Goal: Task Accomplishment & Management: Use online tool/utility

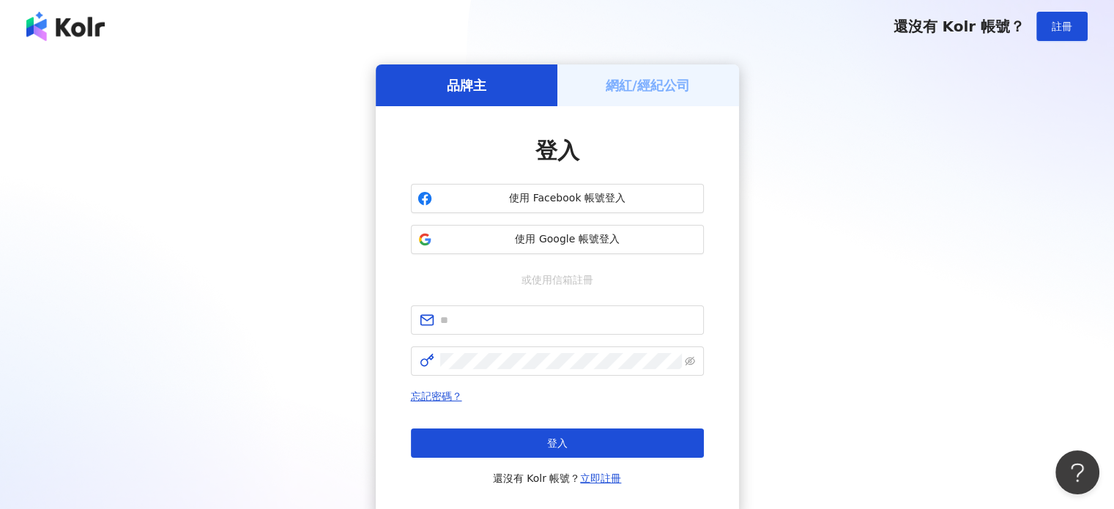
click at [662, 93] on h5 "網紅/經紀公司" at bounding box center [647, 85] width 84 height 18
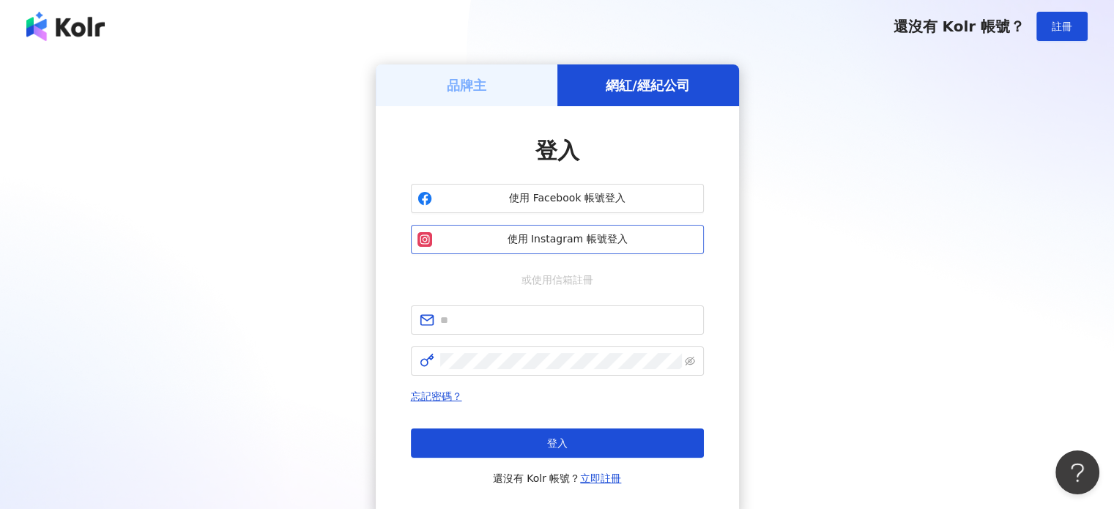
click at [565, 249] on button "使用 Instagram 帳號登入" at bounding box center [557, 239] width 293 height 29
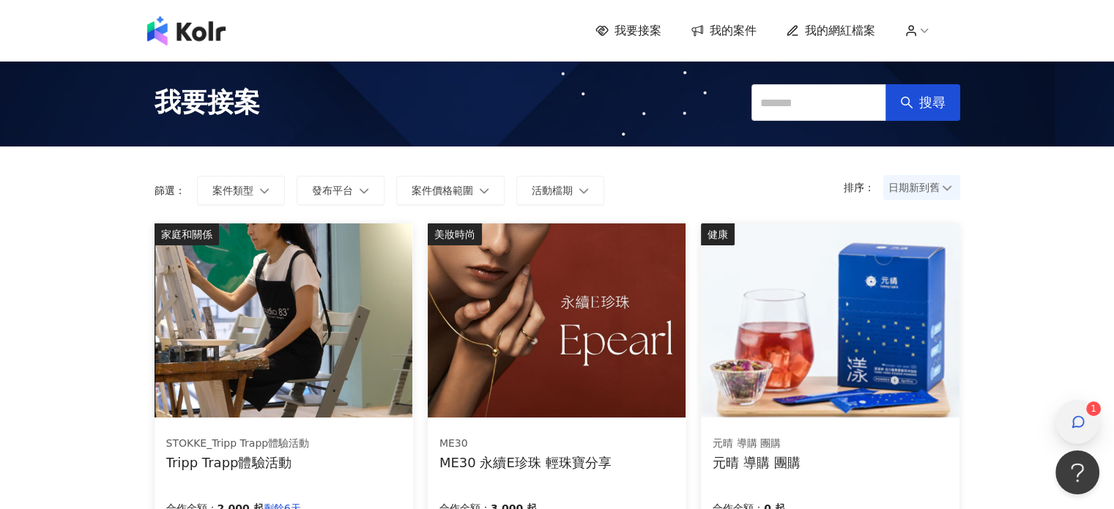
click at [1090, 416] on div "button" at bounding box center [1077, 422] width 44 height 44
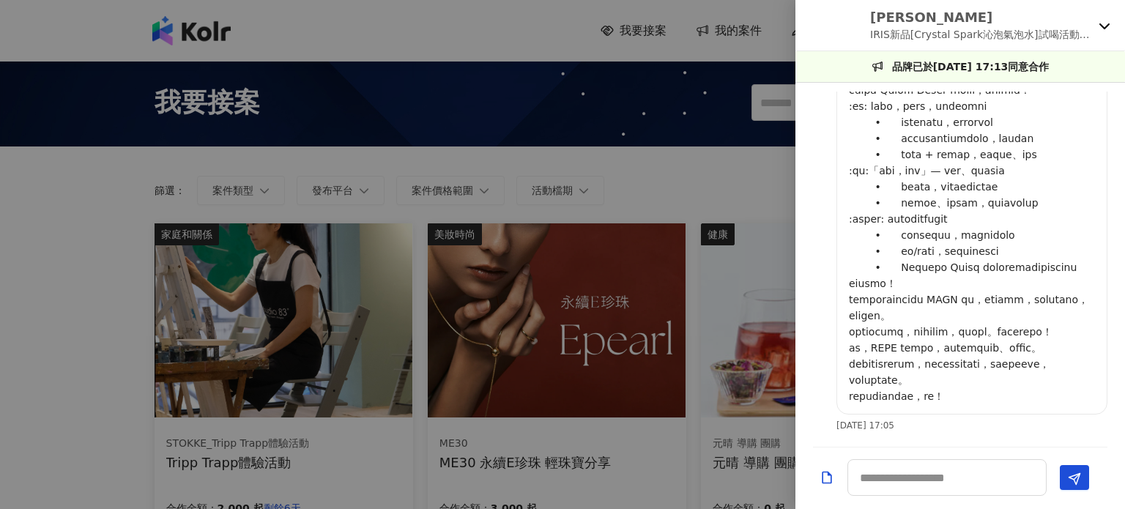
scroll to position [732, 0]
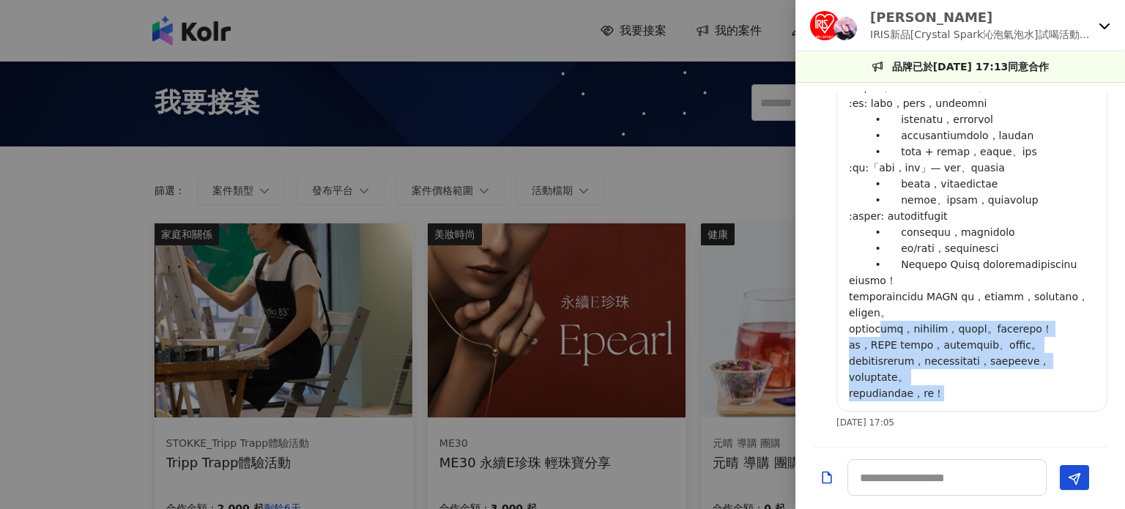
drag, startPoint x: 1004, startPoint y: 392, endPoint x: 873, endPoint y: 253, distance: 190.6
click at [897, 283] on p at bounding box center [972, 111] width 246 height 580
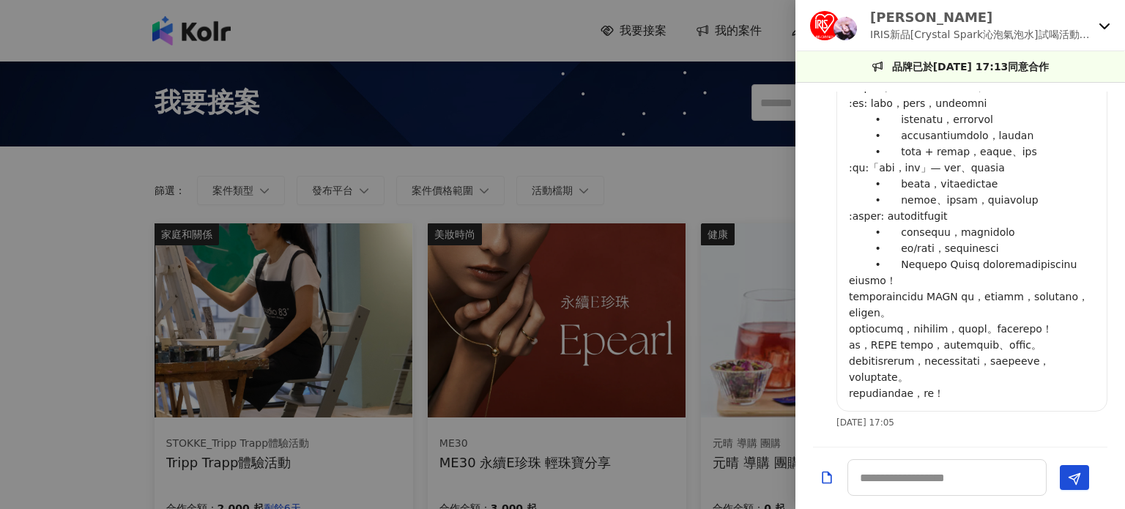
click at [854, 223] on p at bounding box center [972, 111] width 246 height 580
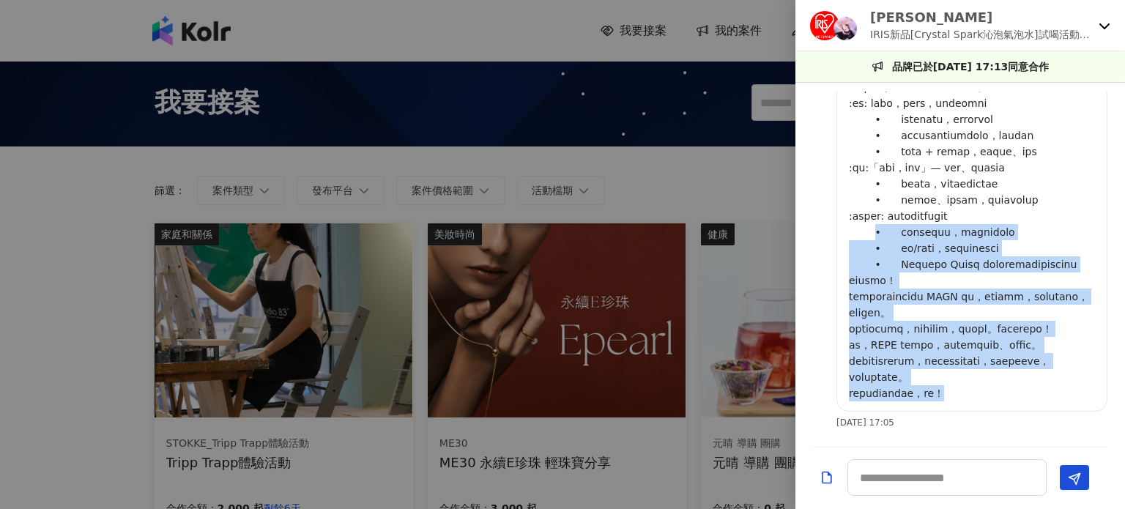
drag, startPoint x: 1006, startPoint y: 398, endPoint x: 865, endPoint y: 181, distance: 259.3
click at [865, 181] on p at bounding box center [972, 111] width 246 height 580
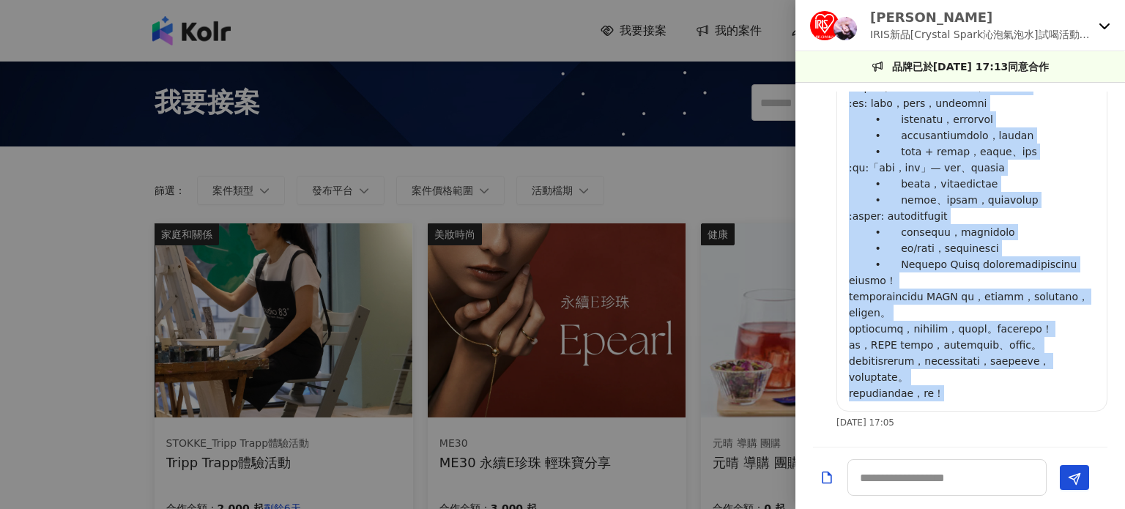
drag, startPoint x: 849, startPoint y: 199, endPoint x: 1026, endPoint y: 403, distance: 270.4
click at [1026, 403] on div at bounding box center [971, 110] width 271 height 603
copy p "lo！ ip[DOLO Sitamet Consectetu]adipiscin。 elitse：doe0172-0440-7391 temporincidi…"
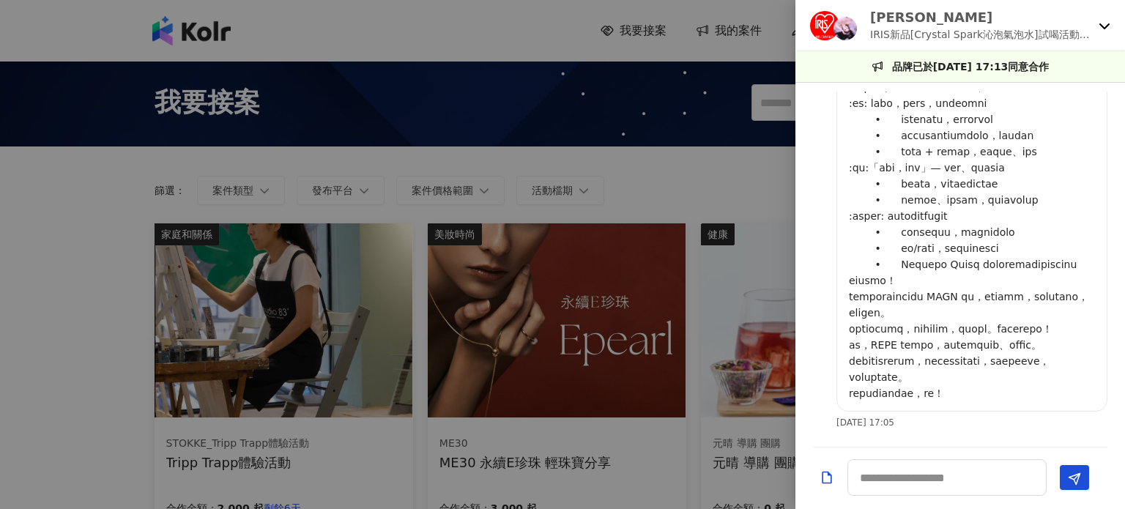
click at [1100, 29] on icon at bounding box center [1104, 26] width 12 height 12
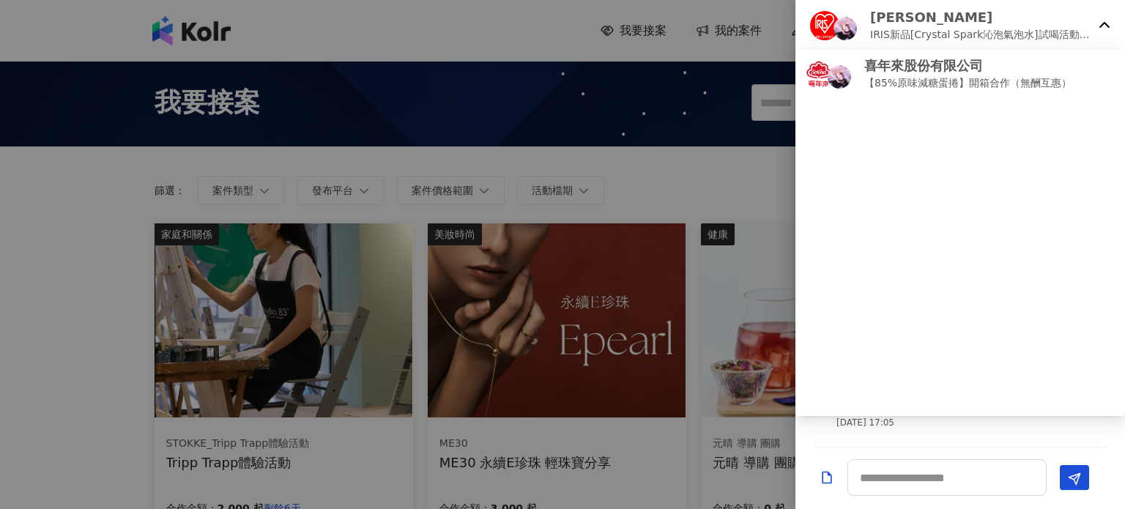
click at [1083, 37] on p "IRIS新品[Crystal Spark沁泡氣泡水]試喝活動第四彈" at bounding box center [981, 34] width 223 height 16
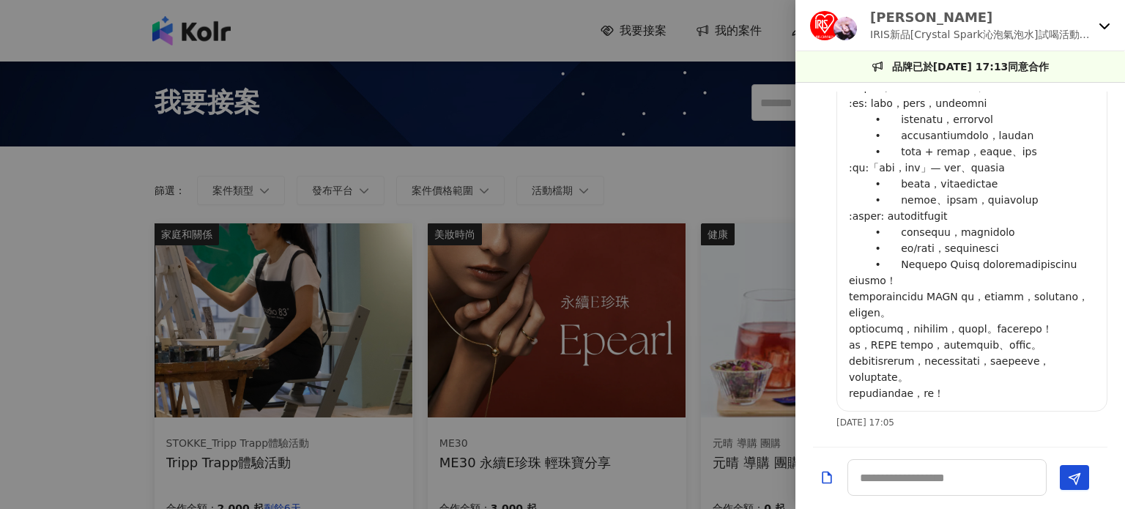
click at [1036, 232] on p at bounding box center [972, 111] width 246 height 580
click at [1113, 12] on div "[PERSON_NAME] IRIS新品[Crystal Spark沁泡氣泡水]試喝活動第四彈" at bounding box center [959, 25] width 329 height 51
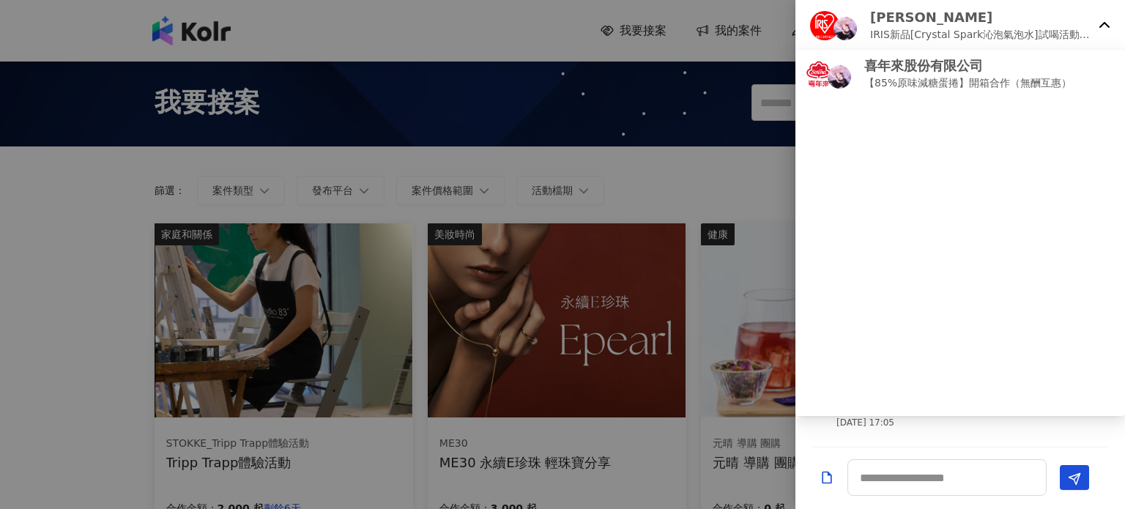
click at [1113, 15] on div "[PERSON_NAME] IRIS新品[Crystal Spark沁泡氣泡水]試喝活動第四彈" at bounding box center [959, 25] width 329 height 51
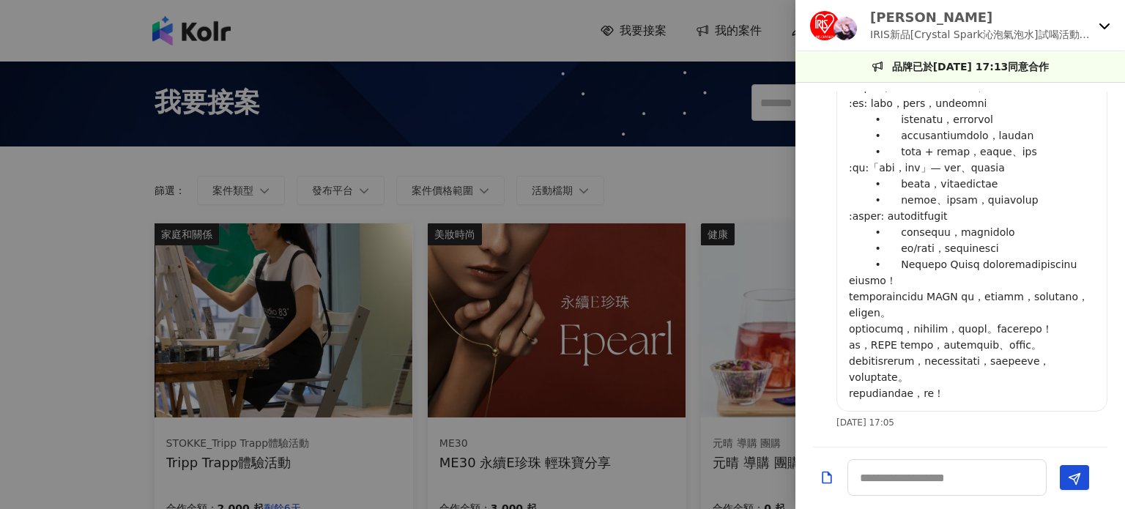
click at [753, 154] on div at bounding box center [562, 254] width 1125 height 509
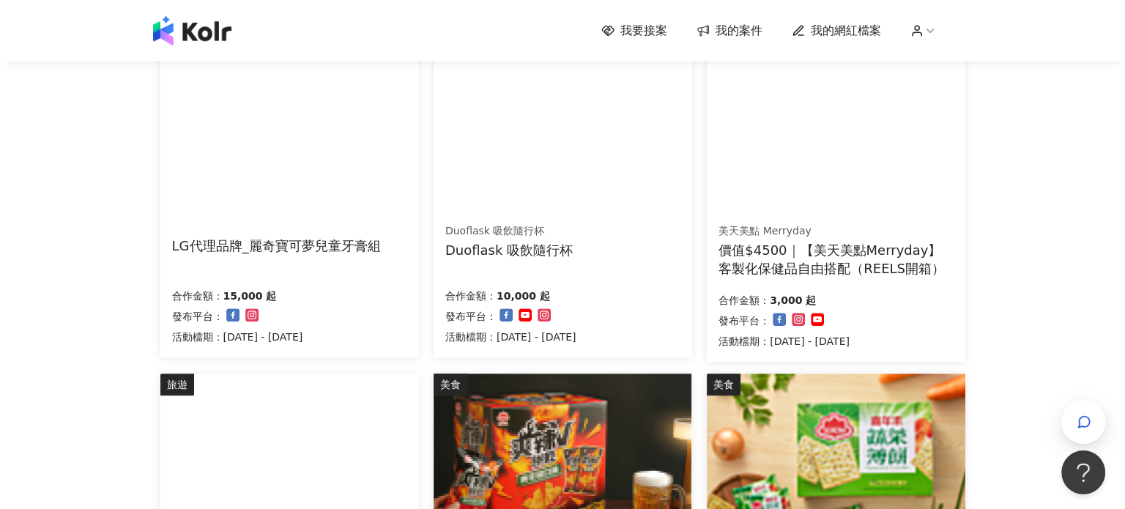
scroll to position [586, 0]
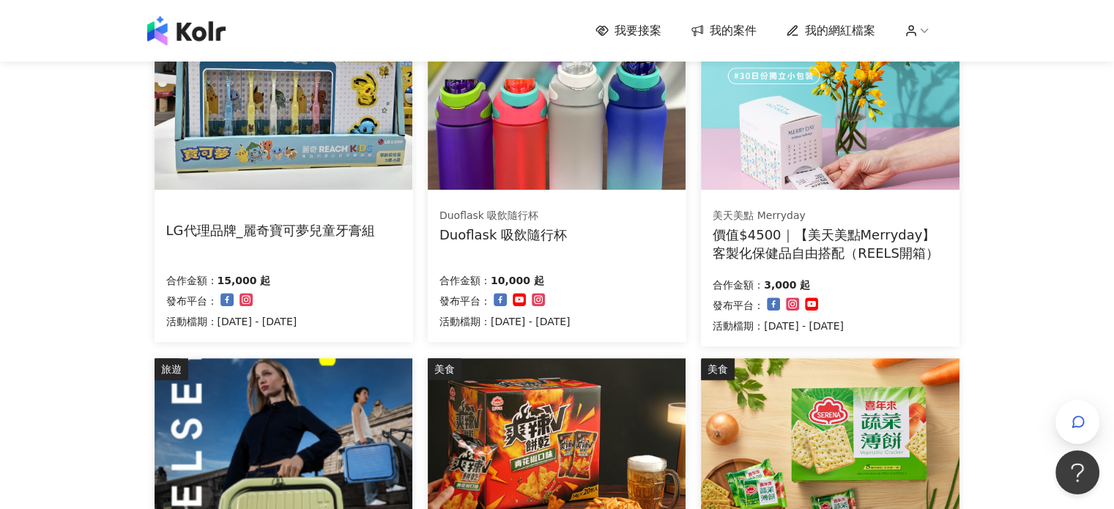
click at [251, 238] on div "LG代理品牌_麗奇寶可夢兒童牙膏組" at bounding box center [270, 230] width 209 height 18
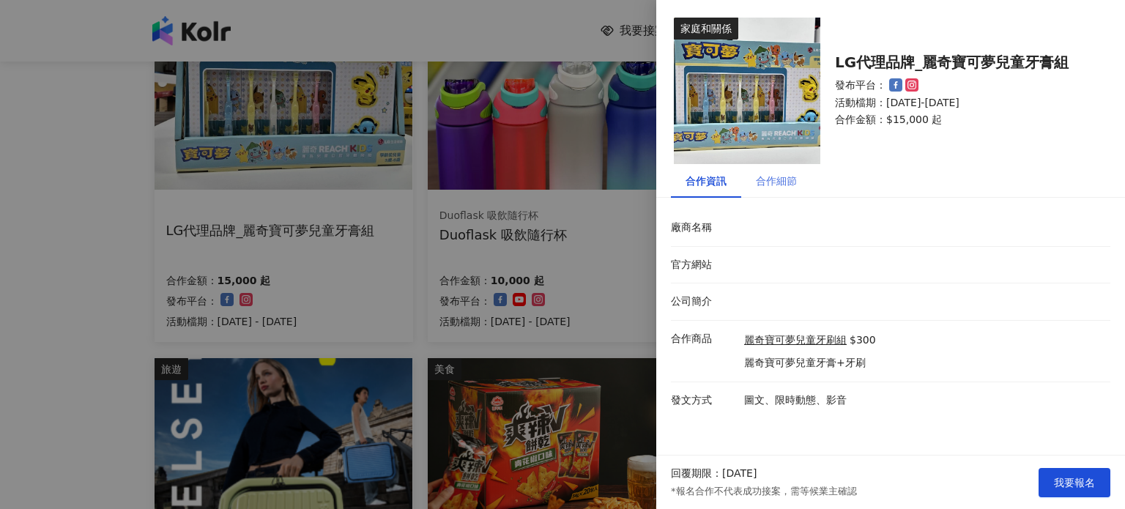
click at [752, 179] on div "合作細節" at bounding box center [776, 181] width 70 height 34
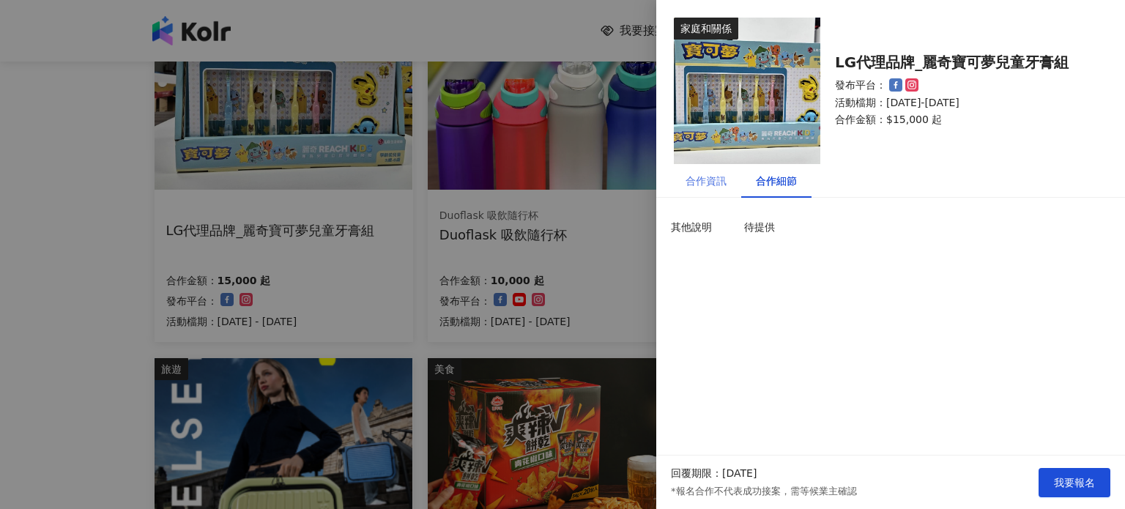
click at [684, 178] on div "合作資訊" at bounding box center [706, 181] width 70 height 34
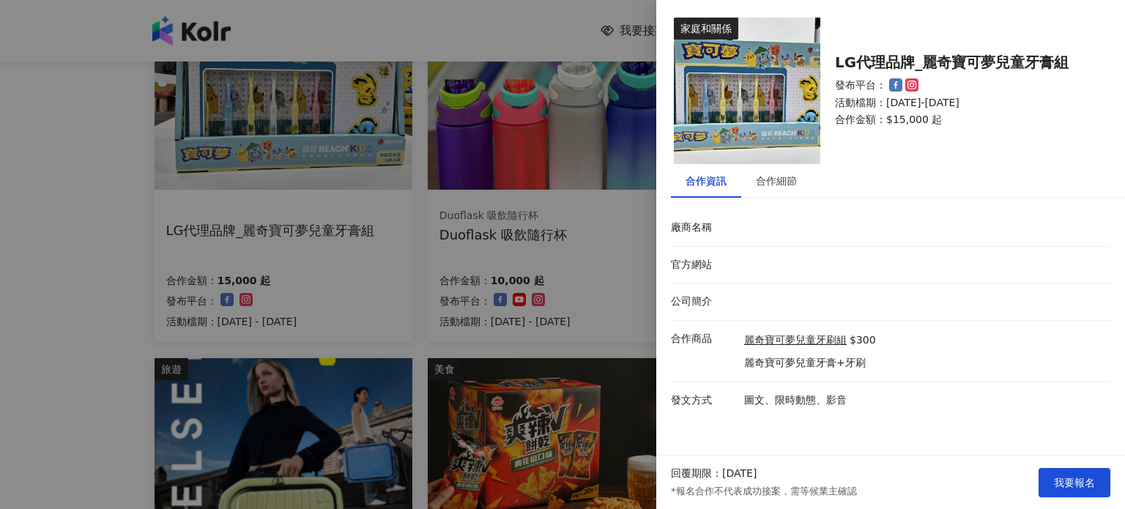
click at [540, 304] on div at bounding box center [562, 254] width 1125 height 509
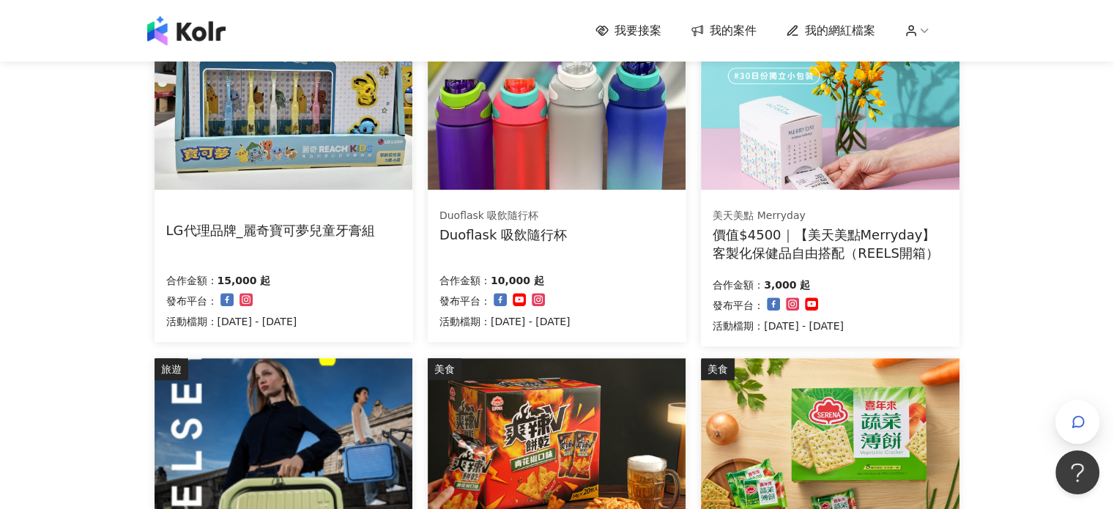
click at [898, 245] on div "價值$4500｜【美天美點Merryday】客製化保健品自由搭配（REELS開箱）" at bounding box center [829, 243] width 235 height 37
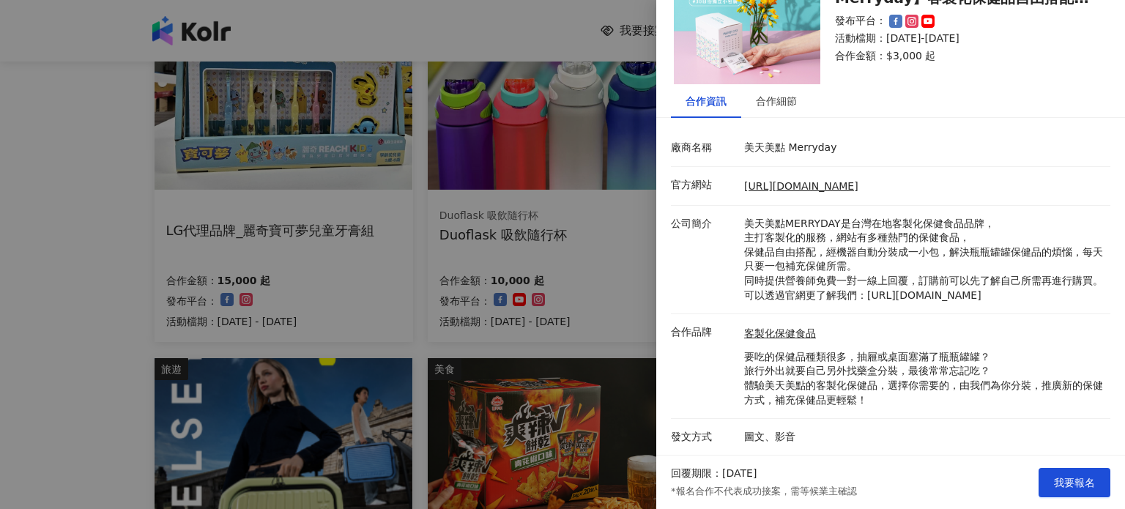
scroll to position [93, 0]
click at [779, 93] on div "合作細節" at bounding box center [776, 101] width 41 height 16
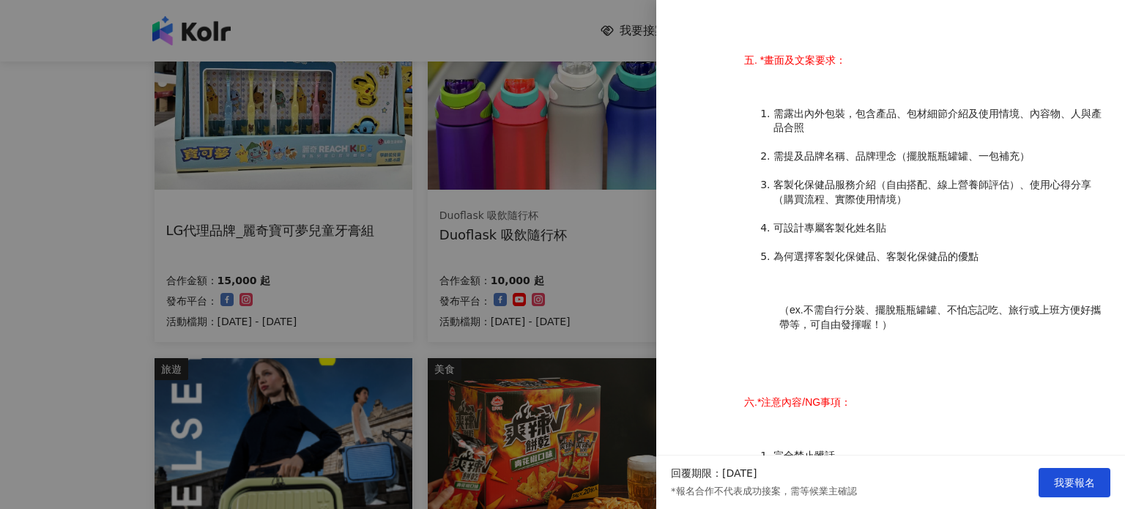
scroll to position [1411, 0]
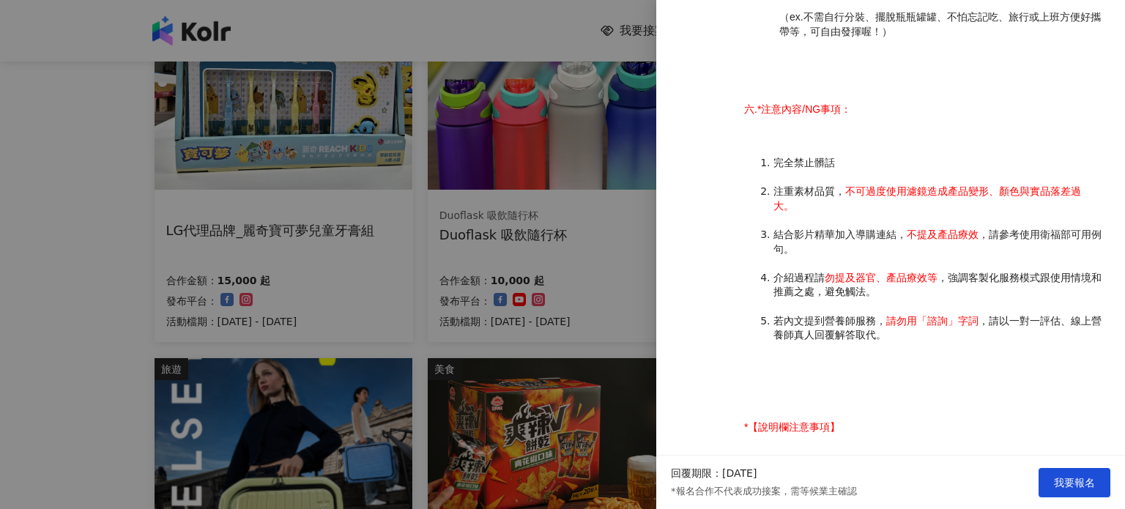
click at [526, 278] on div at bounding box center [562, 254] width 1125 height 509
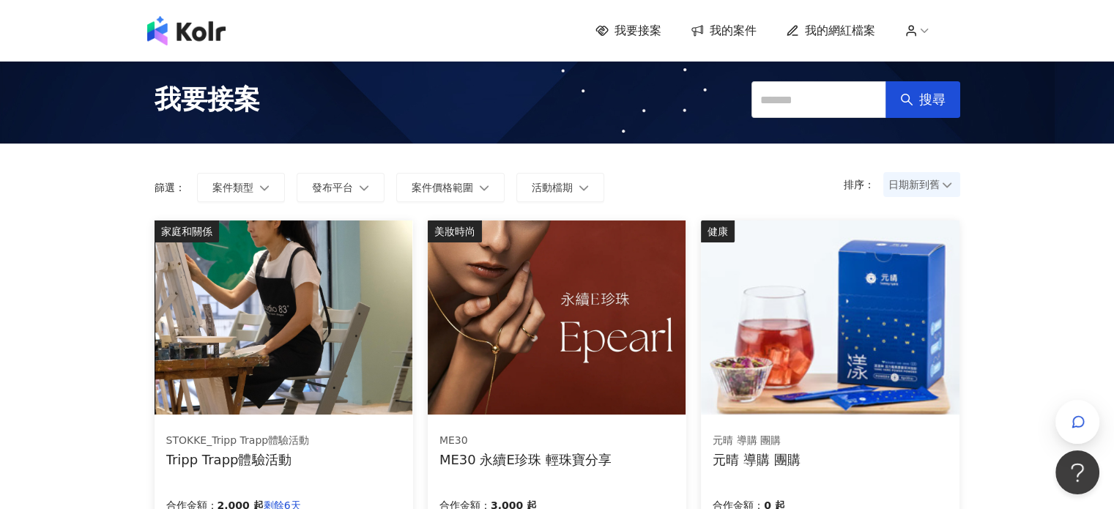
scroll to position [0, 0]
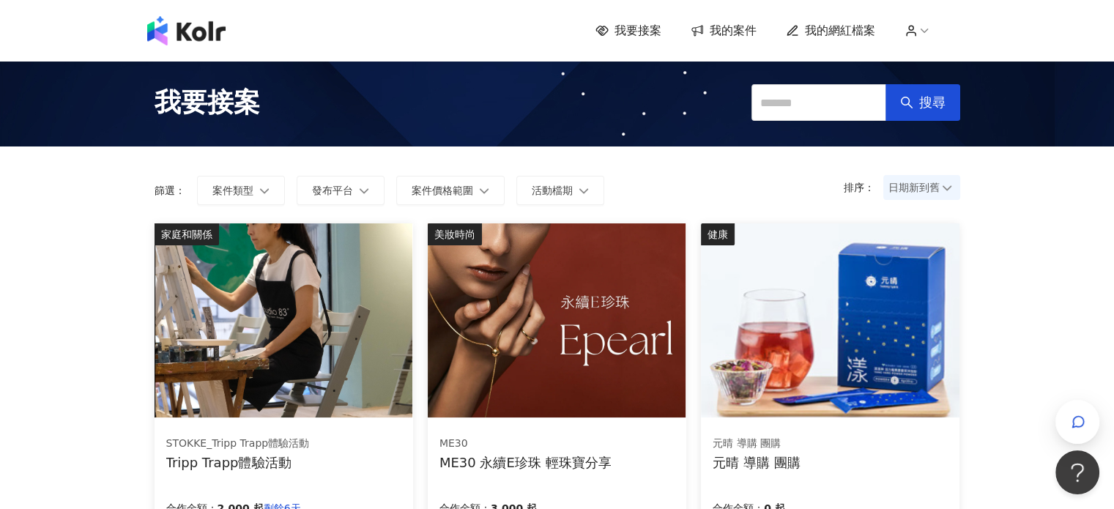
click at [67, 145] on div "我要接案 搜尋" at bounding box center [557, 103] width 1114 height 88
